Goal: Transaction & Acquisition: Purchase product/service

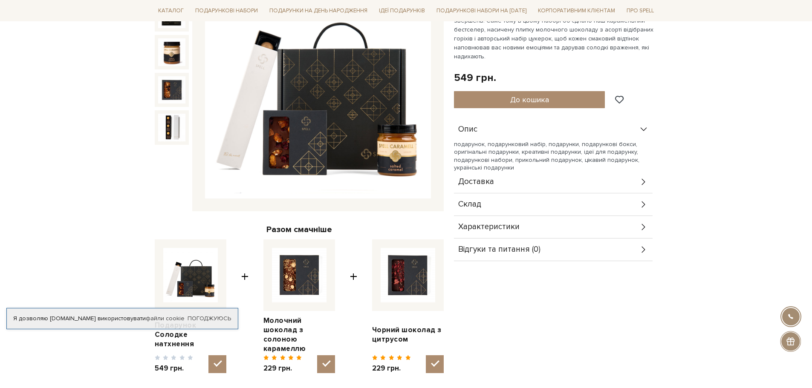
scroll to position [43, 0]
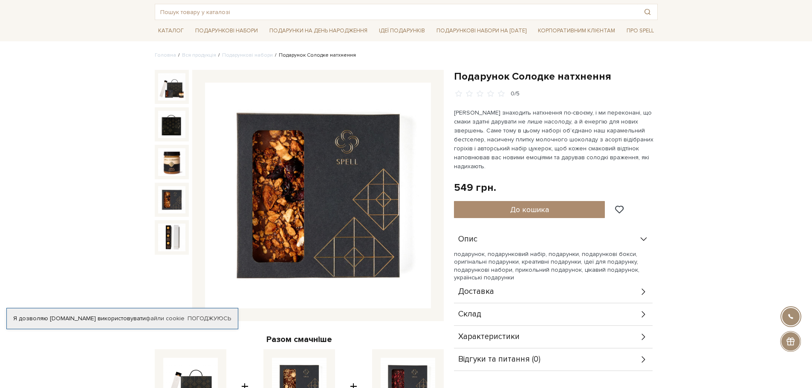
click at [174, 203] on img at bounding box center [171, 199] width 27 height 27
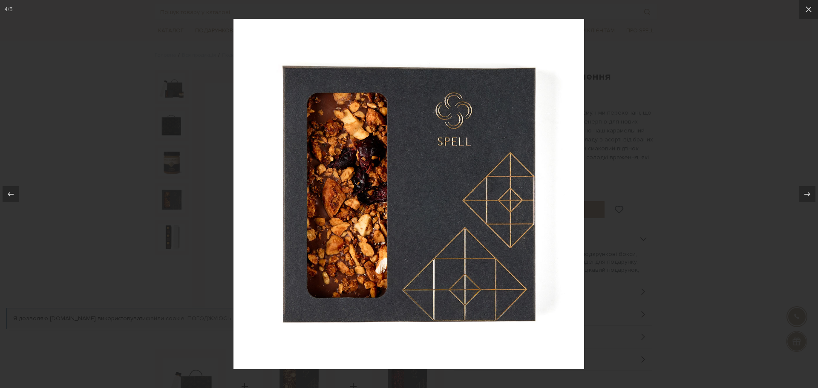
click at [176, 221] on div at bounding box center [409, 194] width 818 height 388
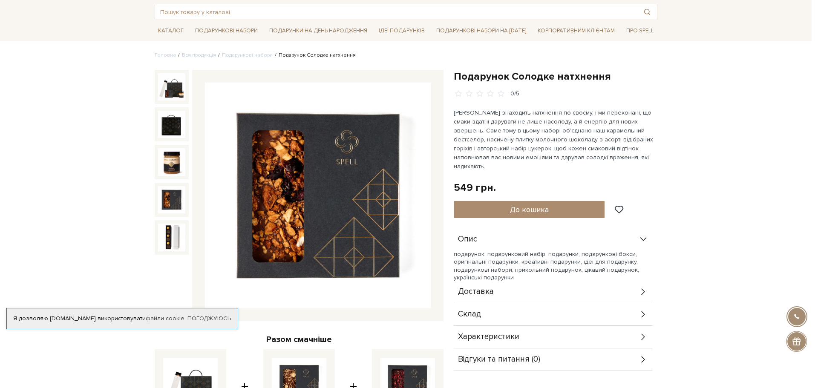
click at [169, 231] on img at bounding box center [171, 237] width 27 height 27
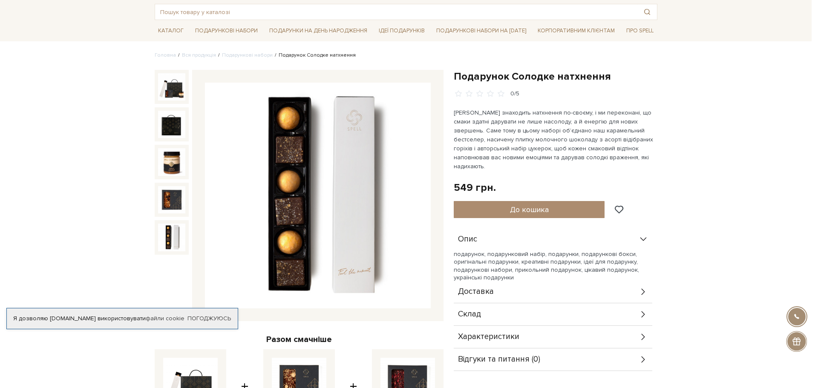
click at [263, 114] on div at bounding box center [409, 194] width 818 height 388
click at [658, 60] on div at bounding box center [409, 194] width 818 height 388
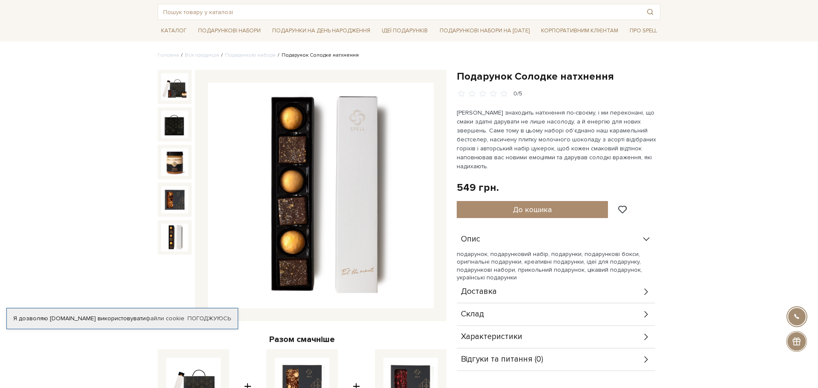
click at [165, 304] on div at bounding box center [302, 195] width 289 height 251
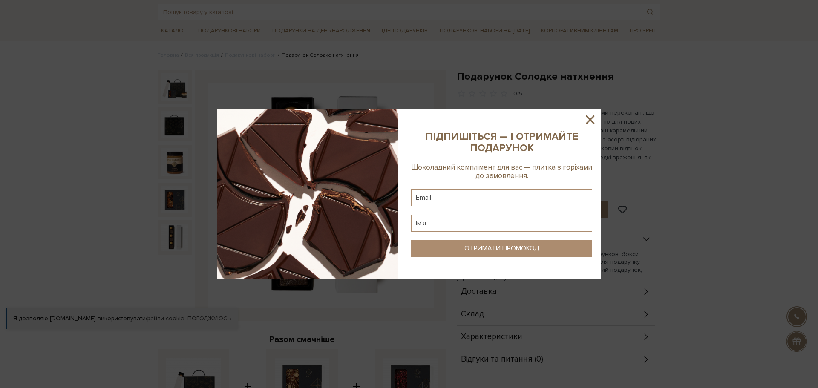
click at [219, 178] on img at bounding box center [307, 194] width 181 height 170
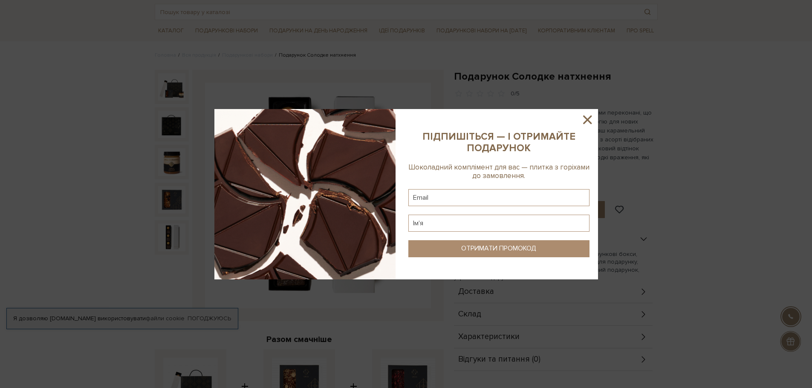
click at [178, 104] on div at bounding box center [406, 194] width 812 height 388
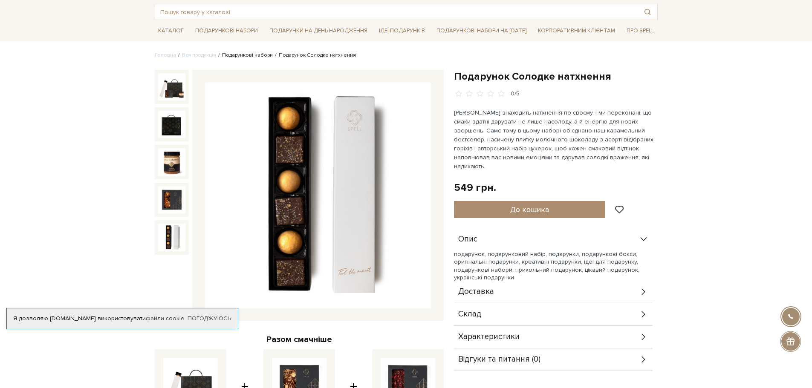
click at [254, 56] on link "Подарункові набори" at bounding box center [247, 55] width 51 height 6
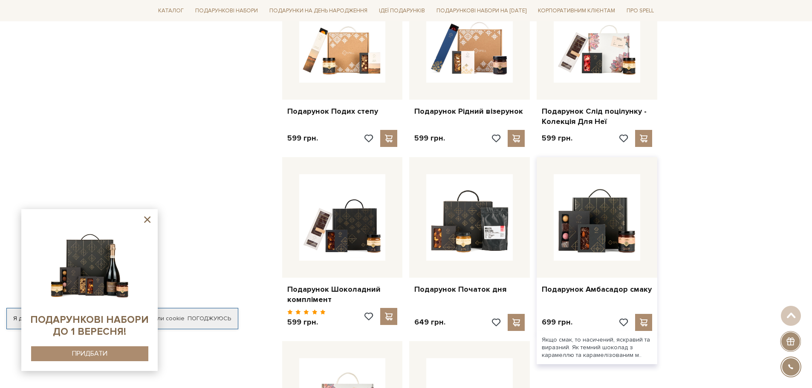
scroll to position [767, 0]
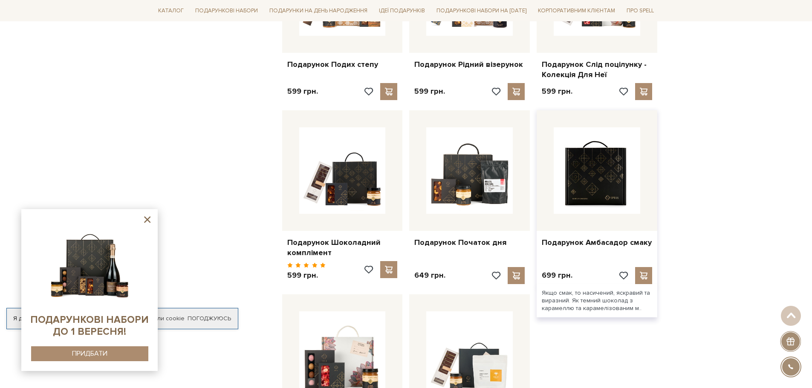
click at [579, 170] on img at bounding box center [597, 170] width 87 height 87
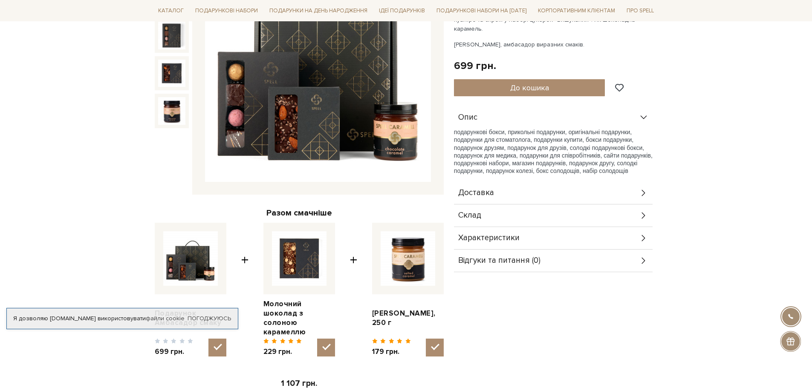
scroll to position [170, 0]
